Goal: Navigation & Orientation: Find specific page/section

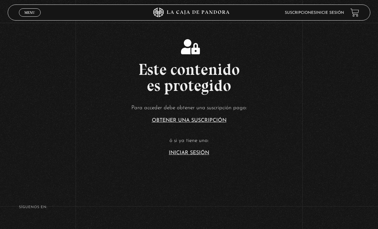
scroll to position [58, 0]
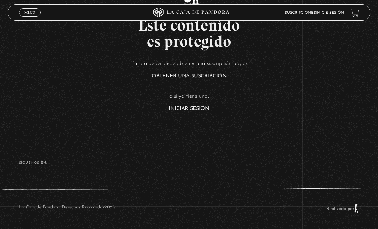
click at [198, 106] on link "Iniciar Sesión" at bounding box center [189, 108] width 40 height 5
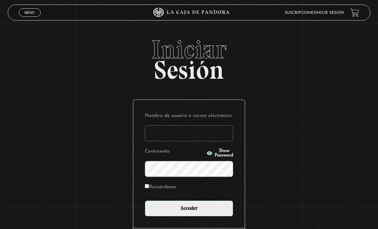
type input "[EMAIL_ADDRESS][DOMAIN_NAME]"
click at [189, 211] on input "Acceder" at bounding box center [189, 208] width 89 height 16
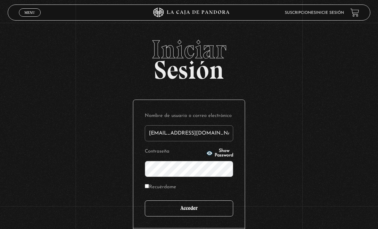
click at [210, 213] on input "Acceder" at bounding box center [189, 208] width 89 height 16
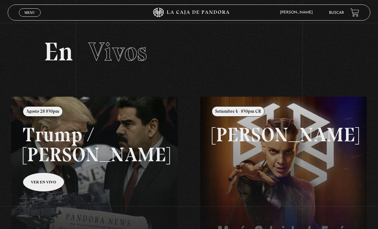
click at [335, 12] on link "Buscar" at bounding box center [336, 13] width 15 height 4
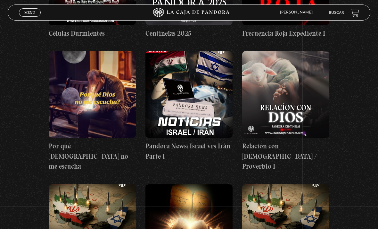
scroll to position [307, 0]
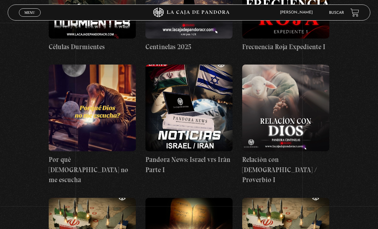
click at [106, 108] on figure at bounding box center [92, 107] width 87 height 87
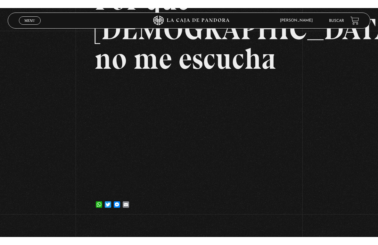
scroll to position [8, 0]
